Goal: Task Accomplishment & Management: Manage account settings

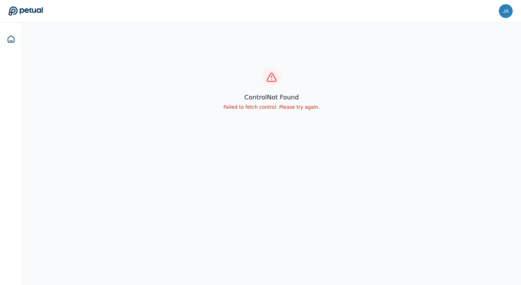
click at [224, 72] on div "control Not Found Failed to fetch control. Please try again." at bounding box center [271, 89] width 499 height 133
click at [498, 1] on header "james+toast@petual.ai james+toast@petual.ai Sign out" at bounding box center [260, 11] width 521 height 23
click at [502, 5] on img at bounding box center [506, 11] width 14 height 14
click at [466, 60] on link "Sign out" at bounding box center [485, 66] width 53 height 12
